Goal: Check status: Check status

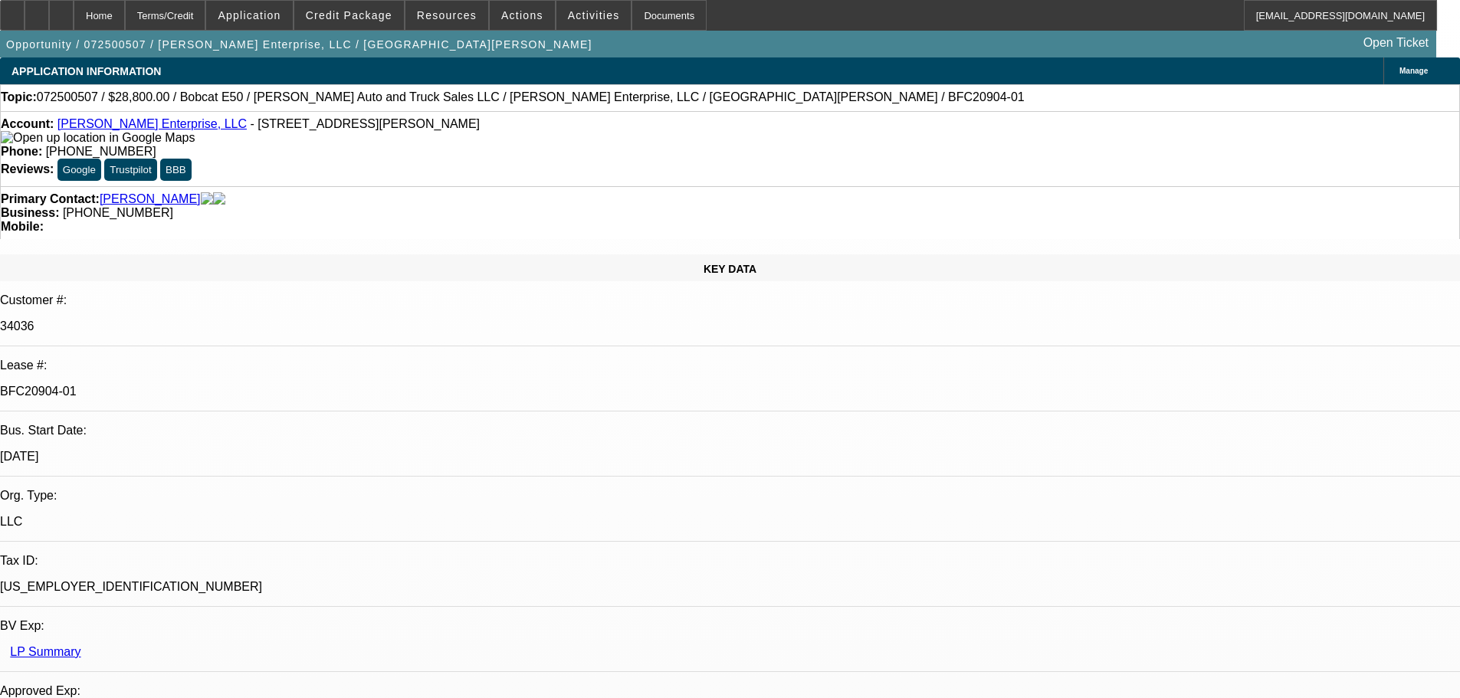
select select "0"
select select "3"
select select "0"
select select "6"
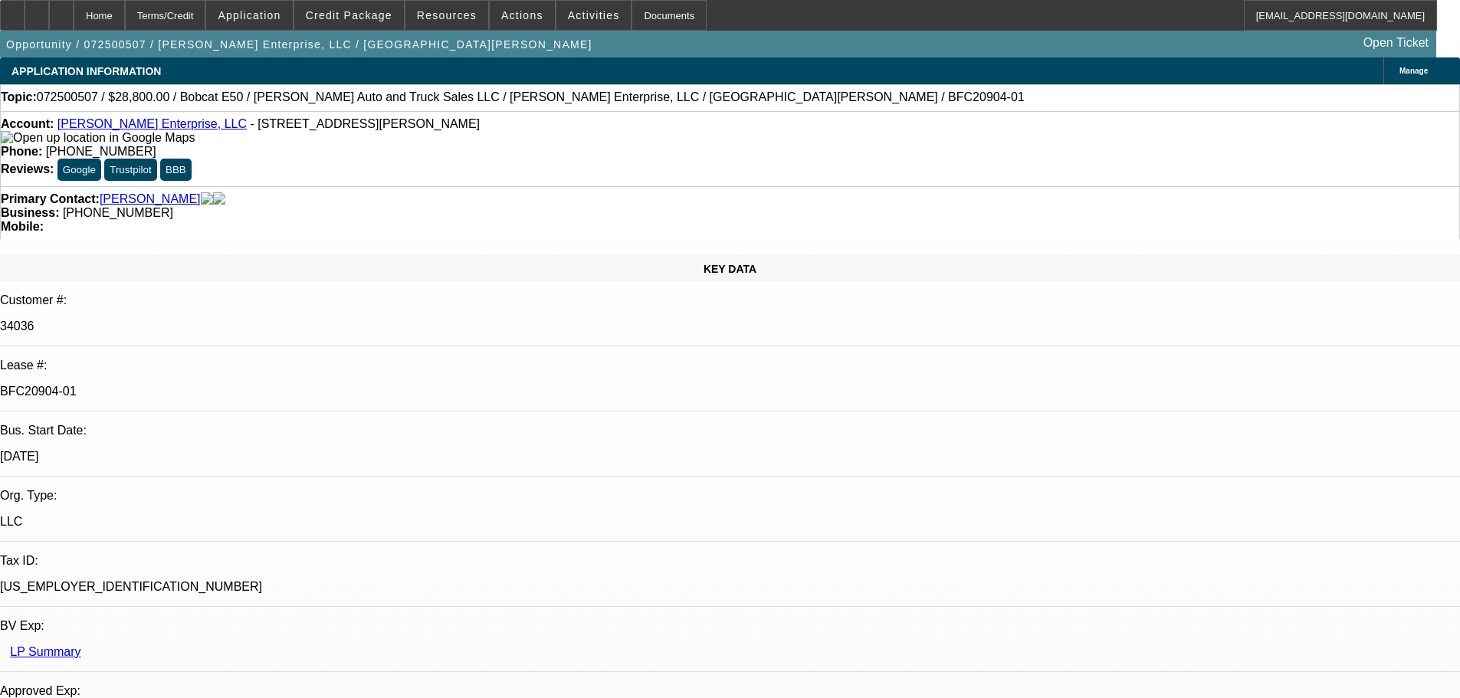
select select "0"
select select "3"
select select "0"
select select "6"
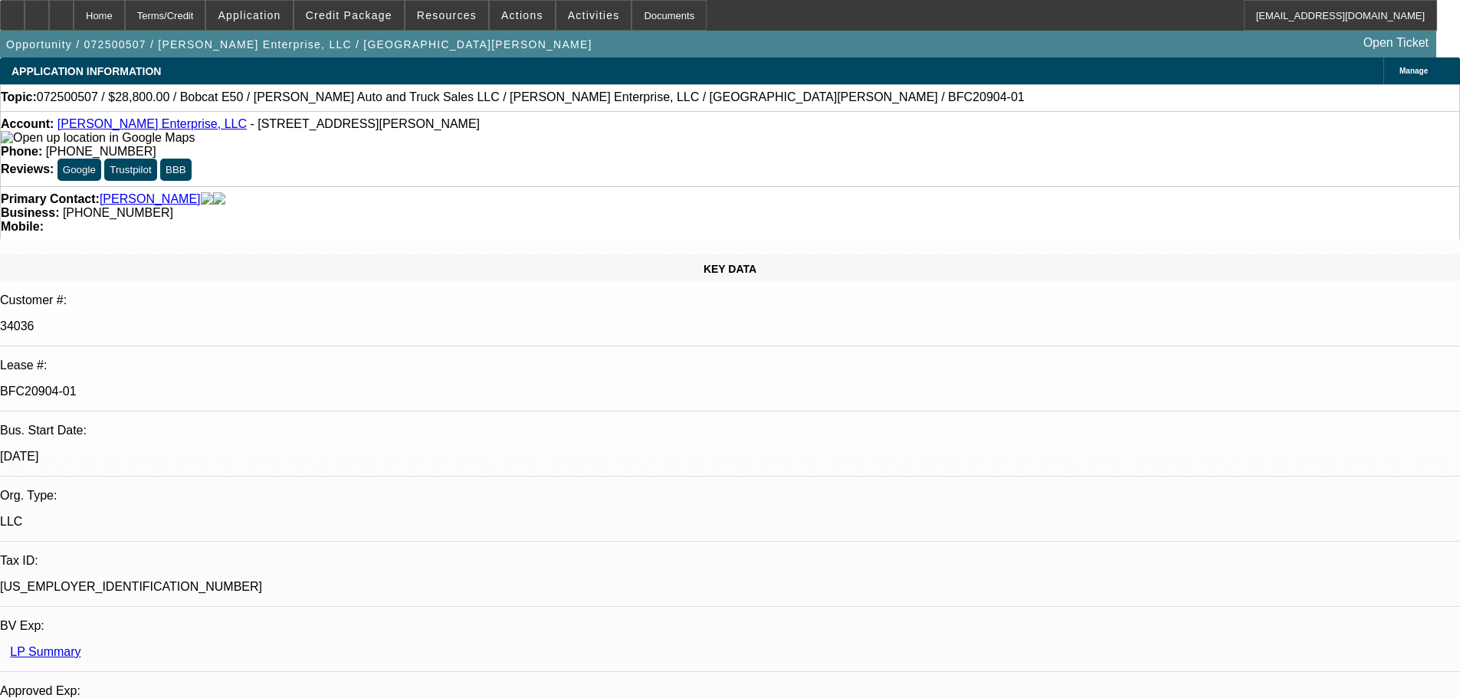
select select "0"
select select "3"
select select "0"
select select "6"
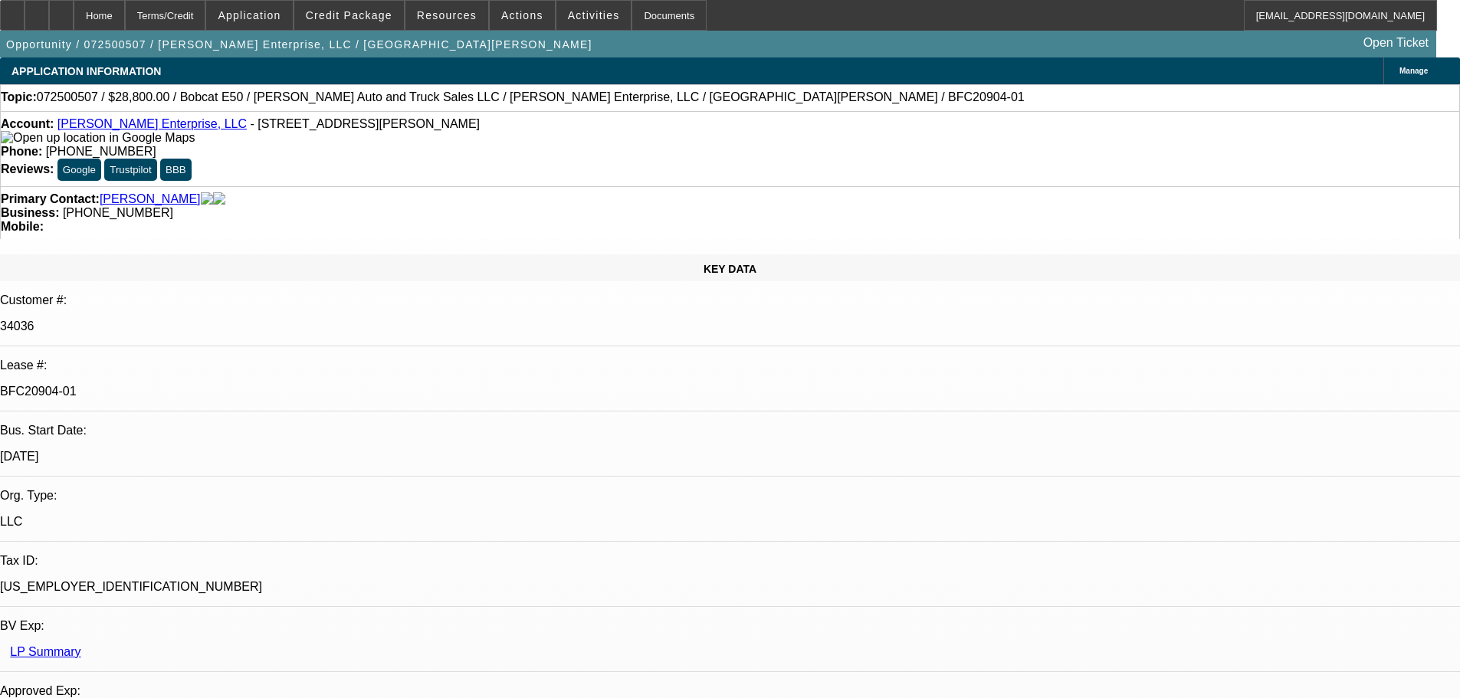
select select "0"
select select "3"
select select "0"
select select "6"
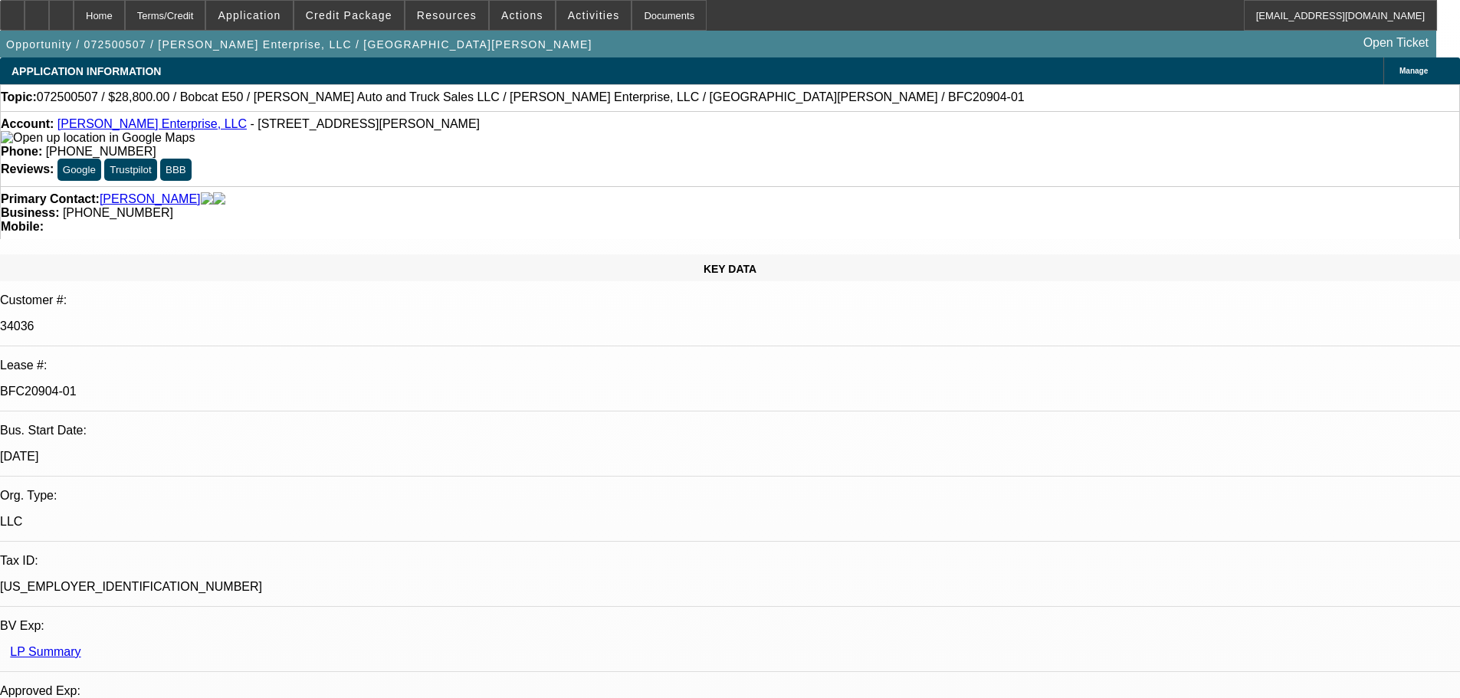
scroll to position [77, 0]
click at [459, 18] on span "Resources" at bounding box center [447, 15] width 60 height 12
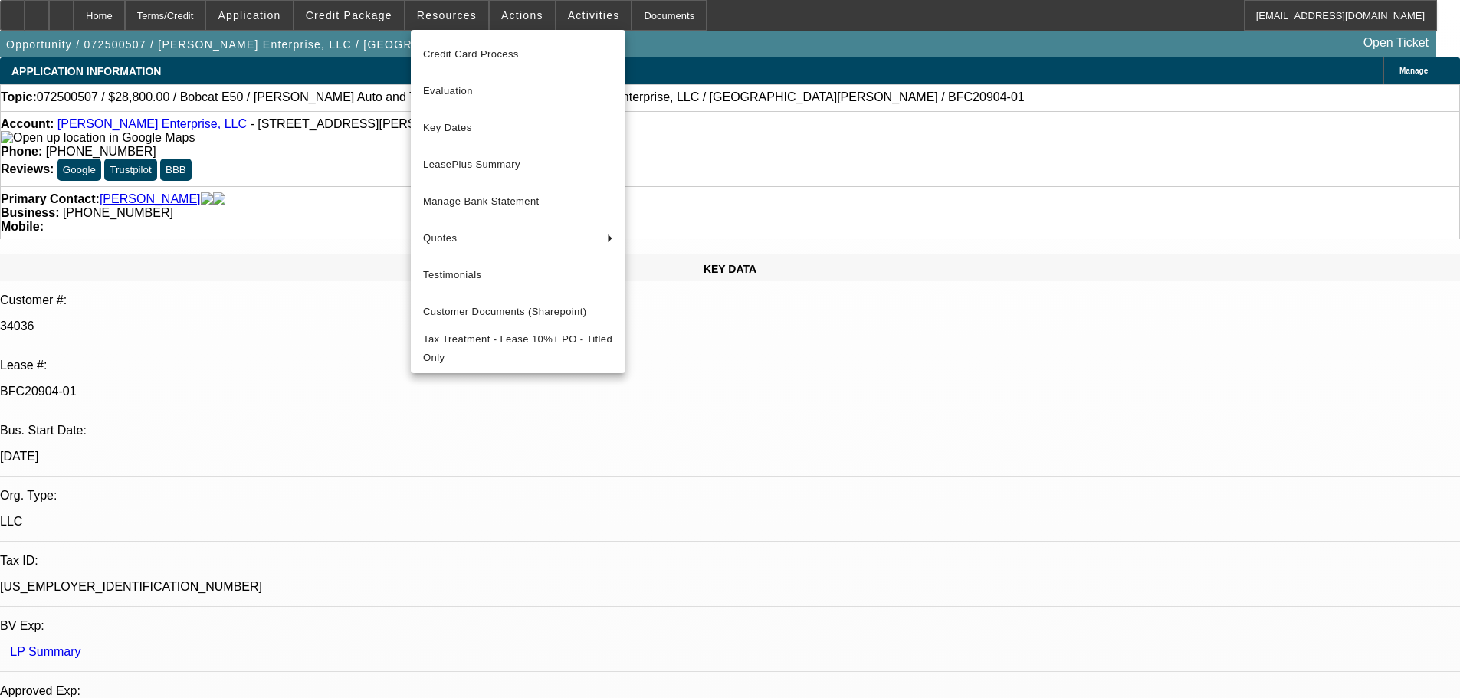
click at [503, 15] on div at bounding box center [730, 349] width 1460 height 698
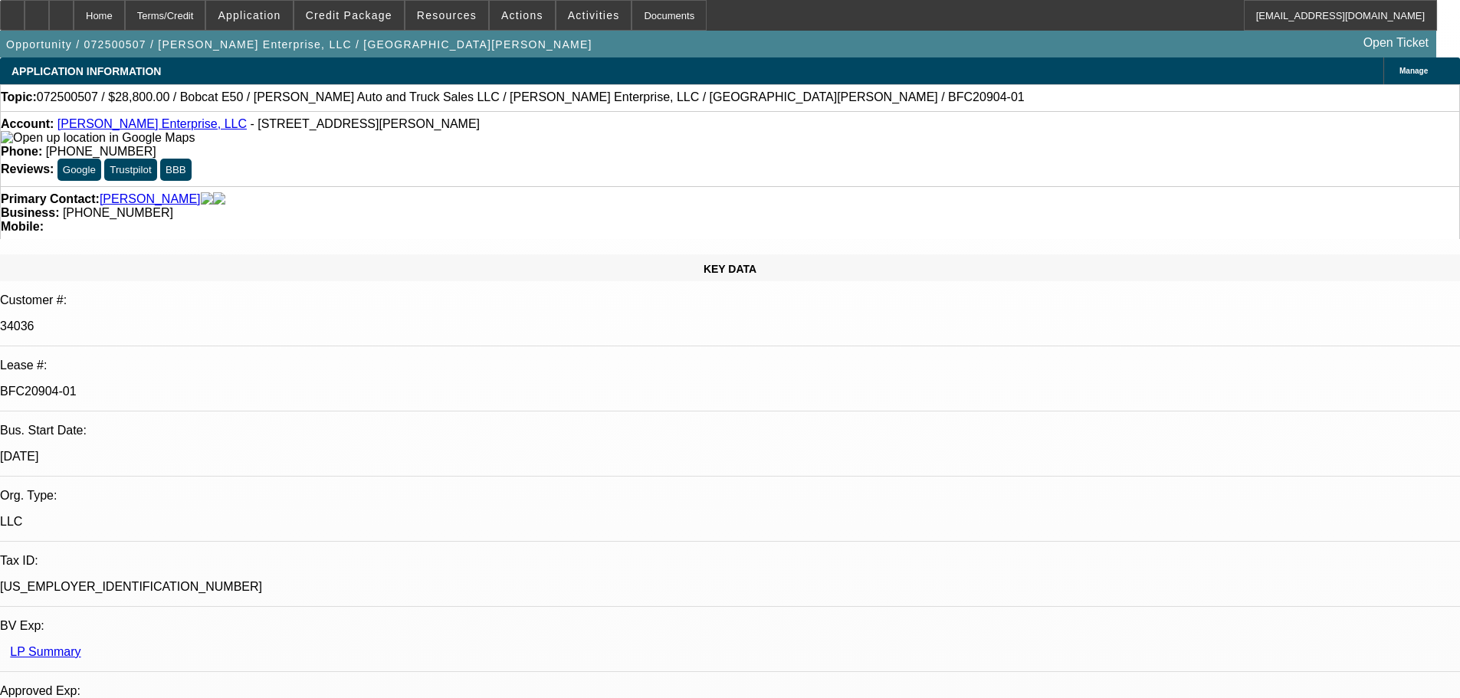
click at [503, 15] on span "Actions" at bounding box center [522, 15] width 42 height 12
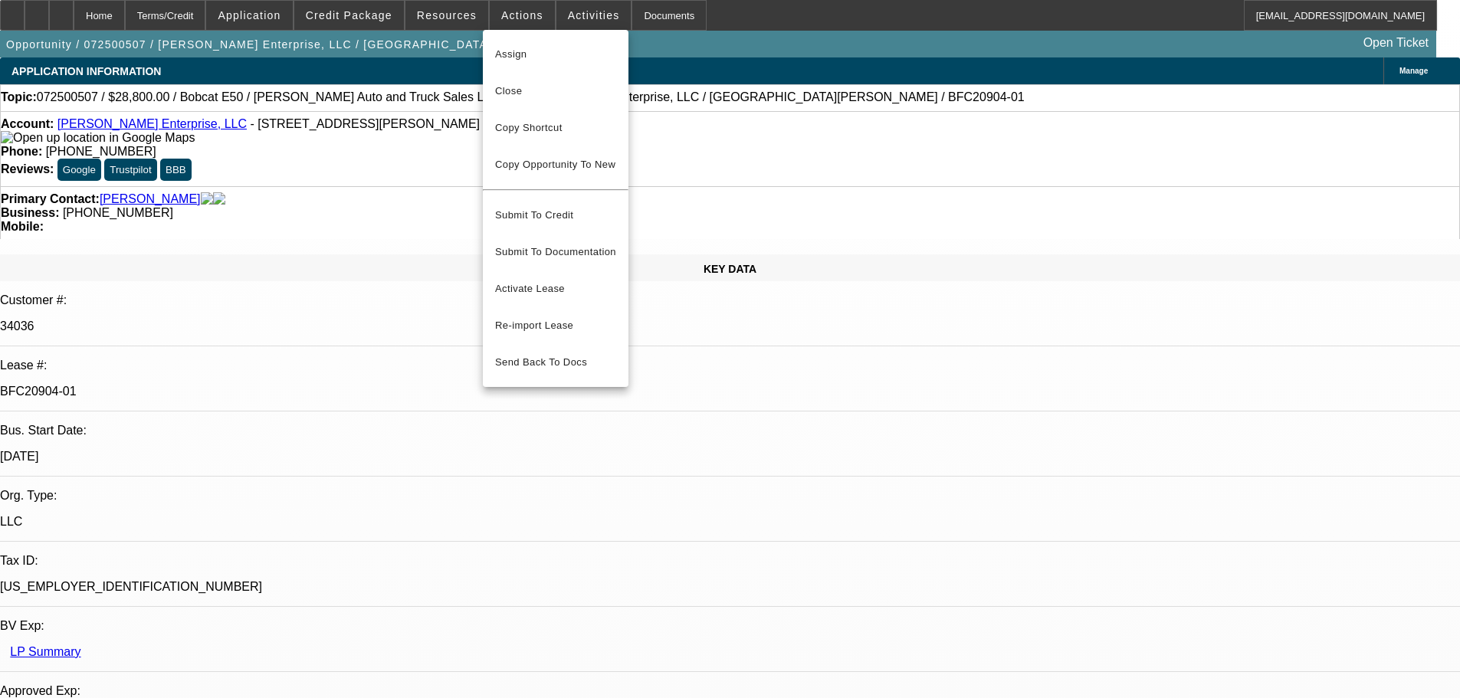
click at [566, 16] on div at bounding box center [730, 349] width 1460 height 698
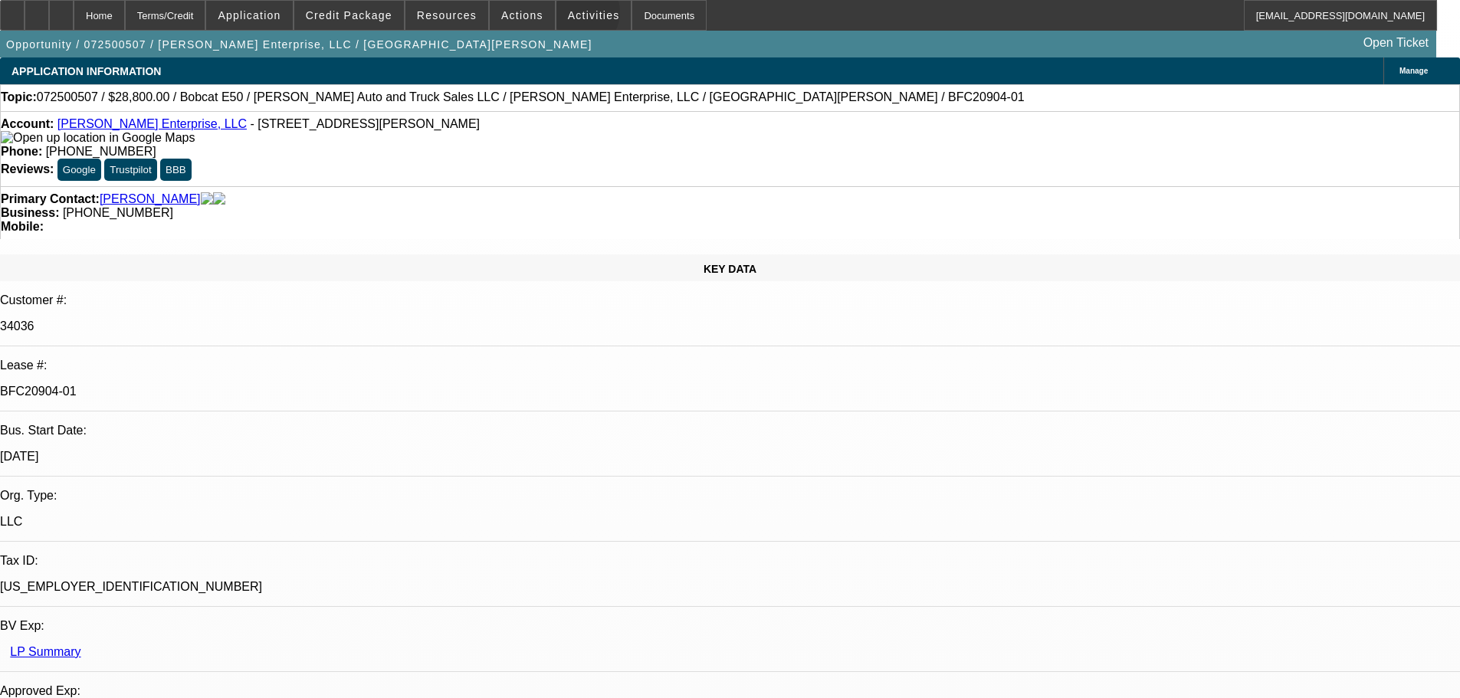
click at [568, 16] on span "Activities" at bounding box center [594, 15] width 52 height 12
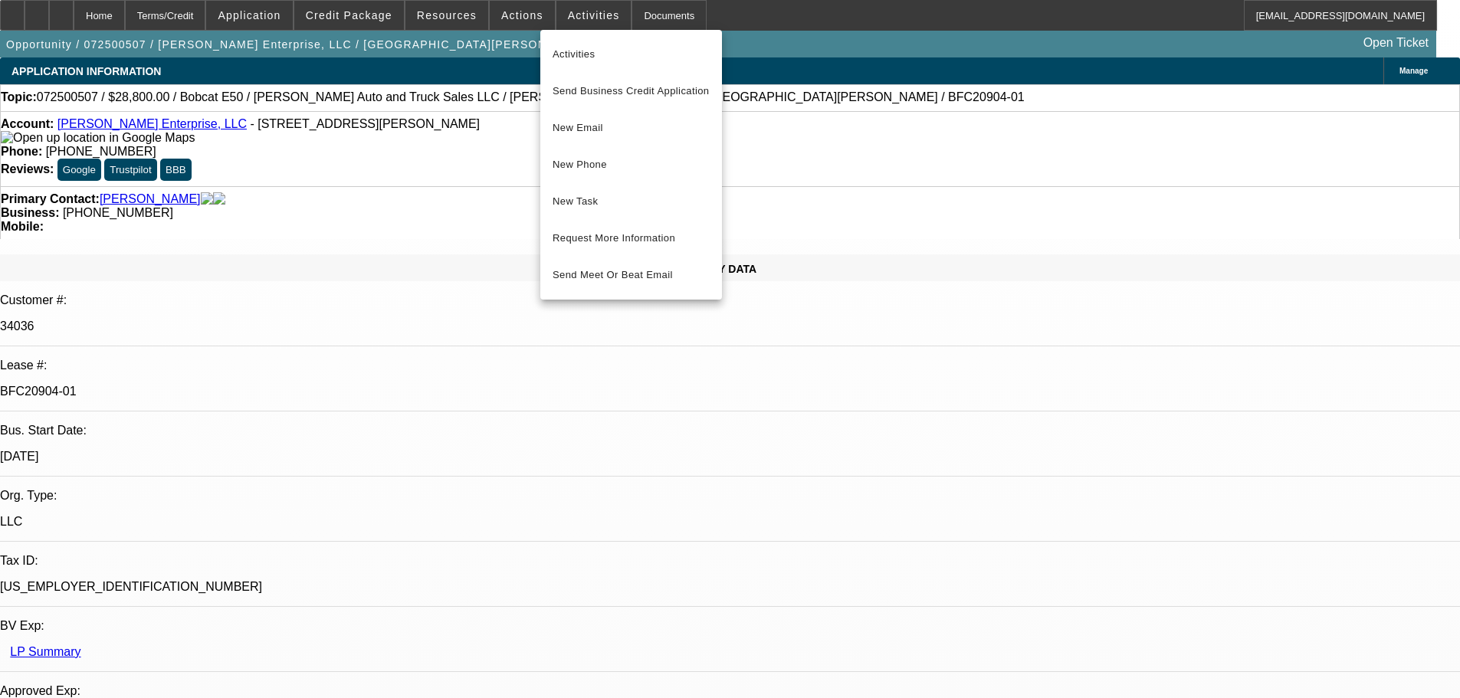
click at [446, 16] on div at bounding box center [730, 349] width 1460 height 698
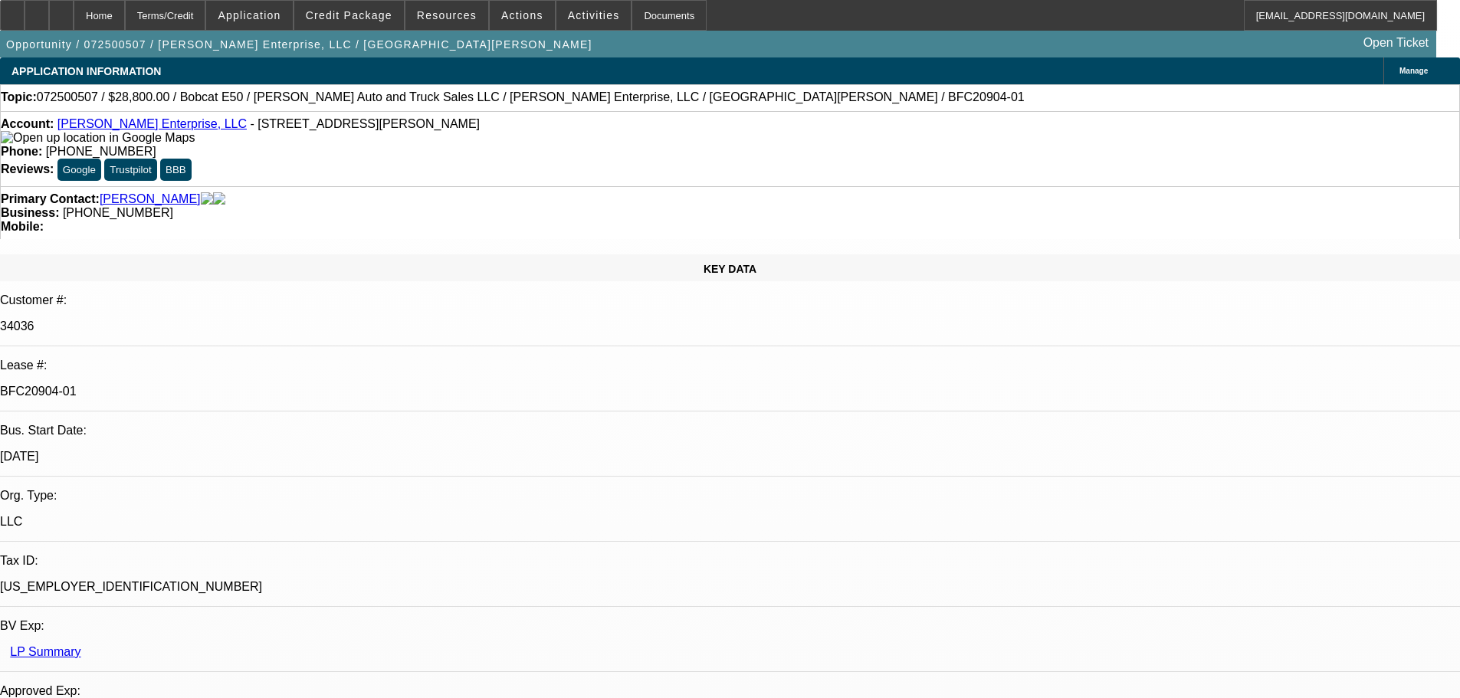
click at [446, 16] on span "Resources" at bounding box center [447, 15] width 60 height 12
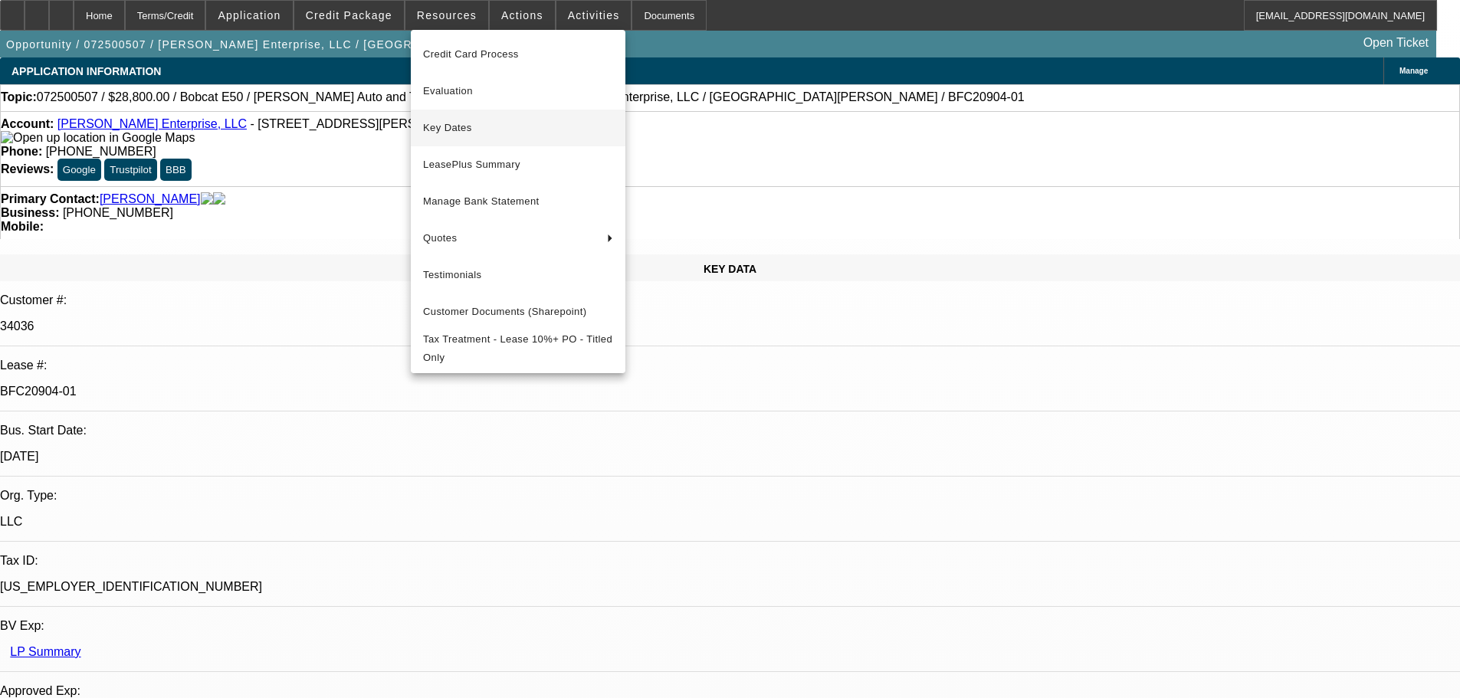
click at [465, 118] on button "Key Dates" at bounding box center [518, 128] width 215 height 37
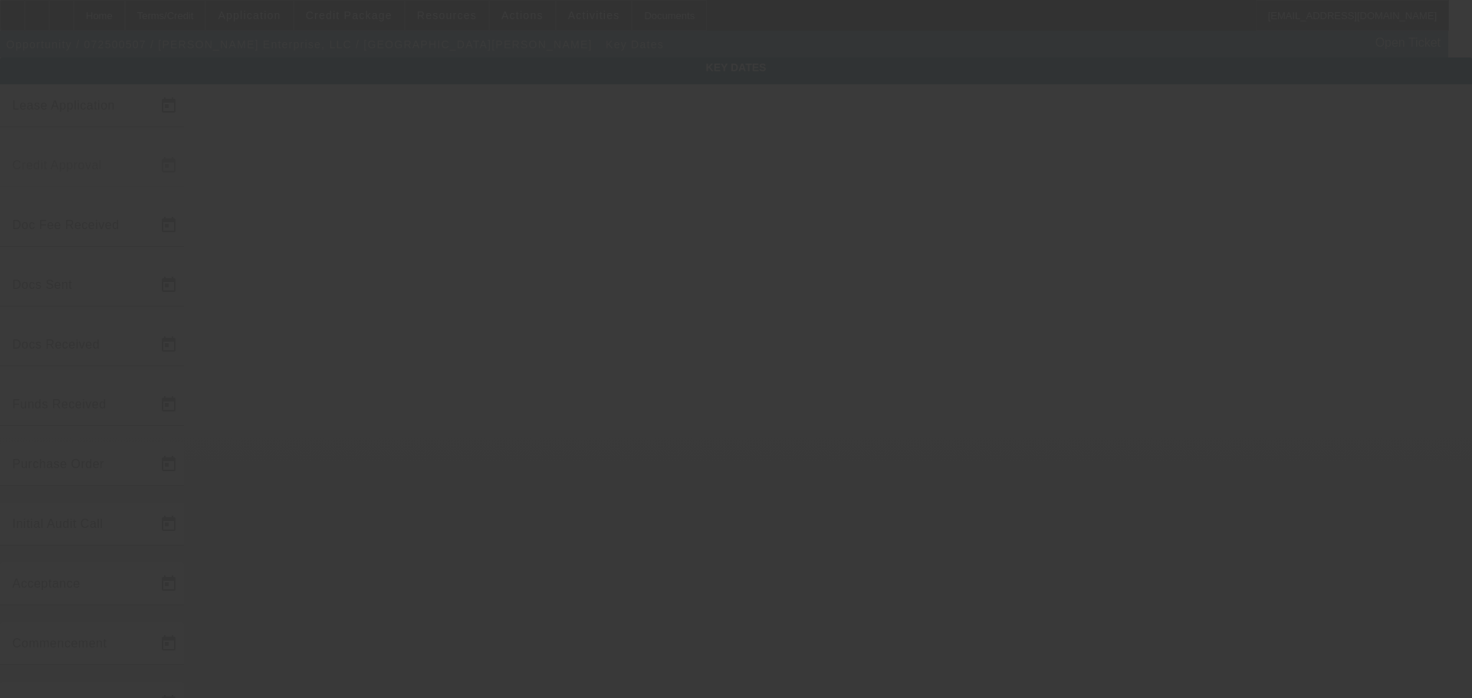
type input "[DATE]"
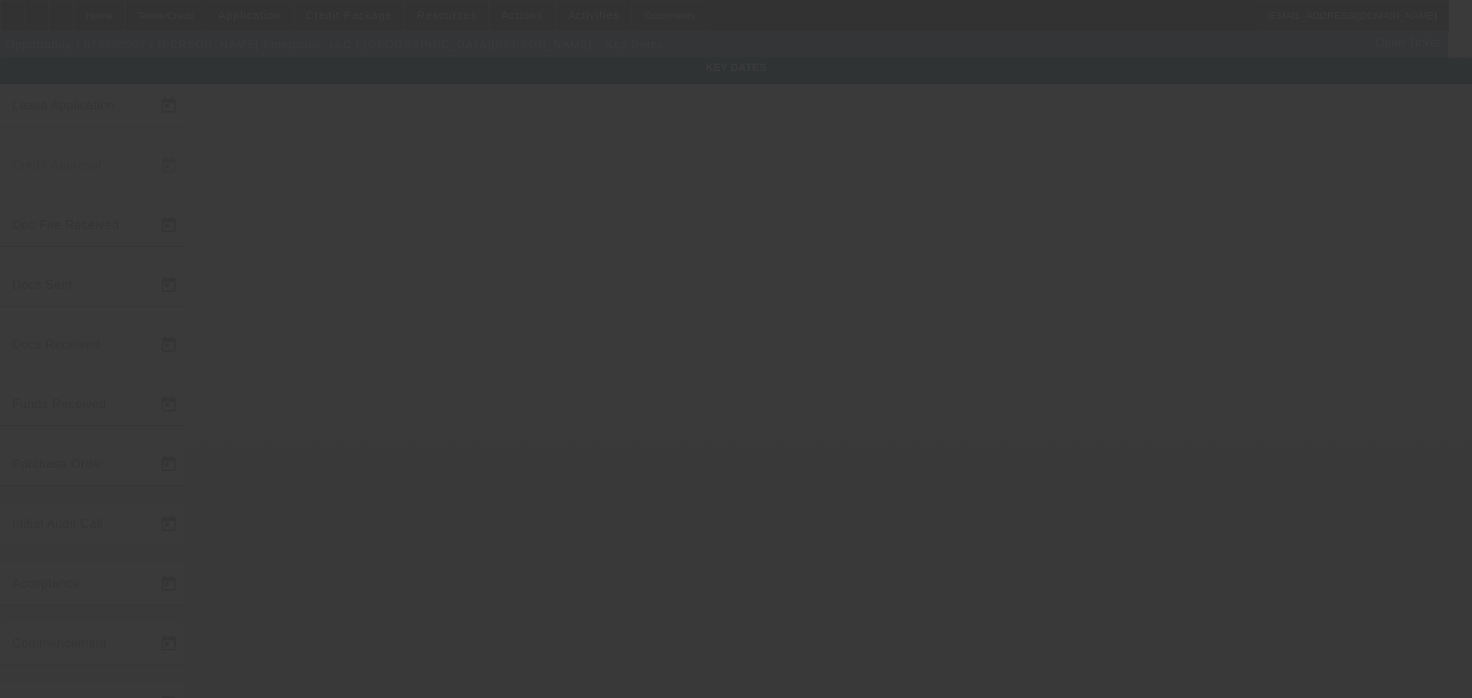
type input "[DATE]"
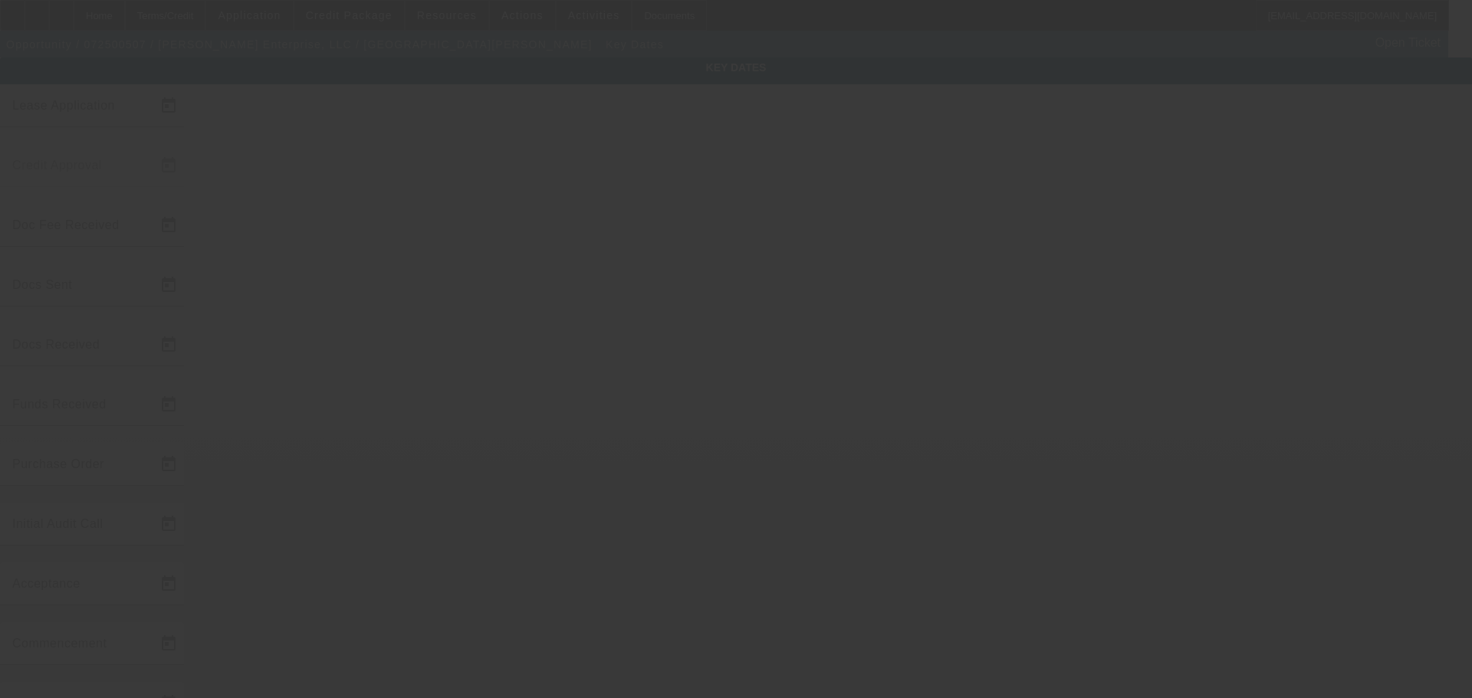
type input "[DATE]"
